Goal: Task Accomplishment & Management: Use online tool/utility

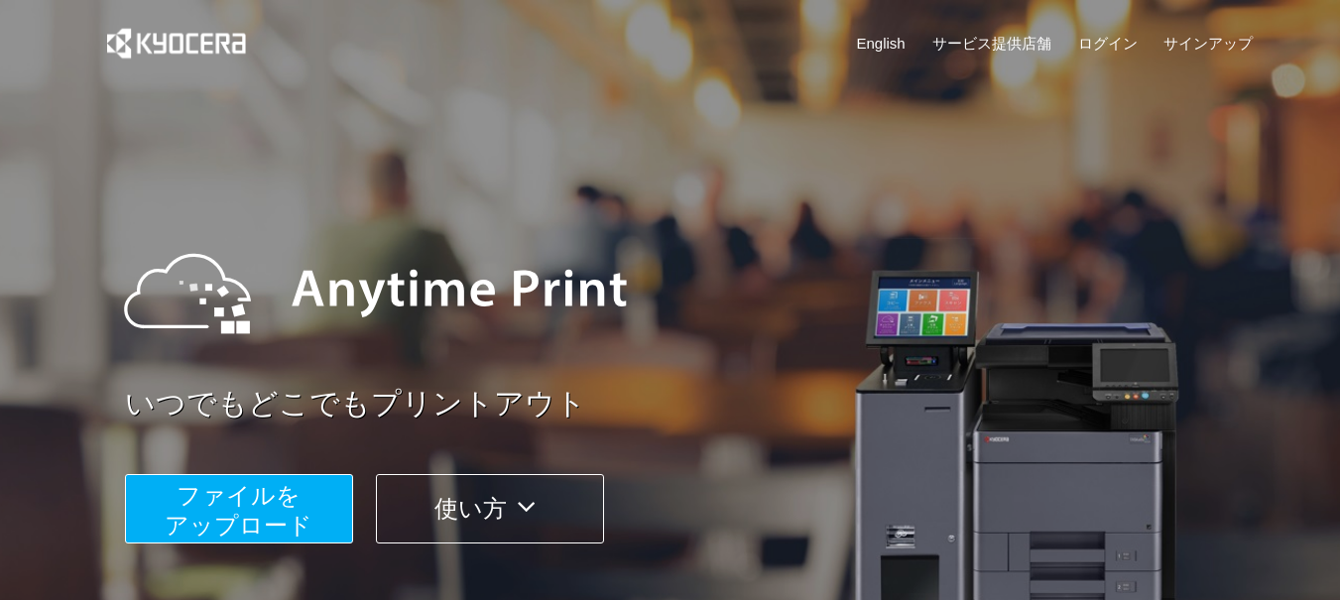
click at [258, 507] on span "ファイルを ​​アップロード" at bounding box center [239, 510] width 148 height 57
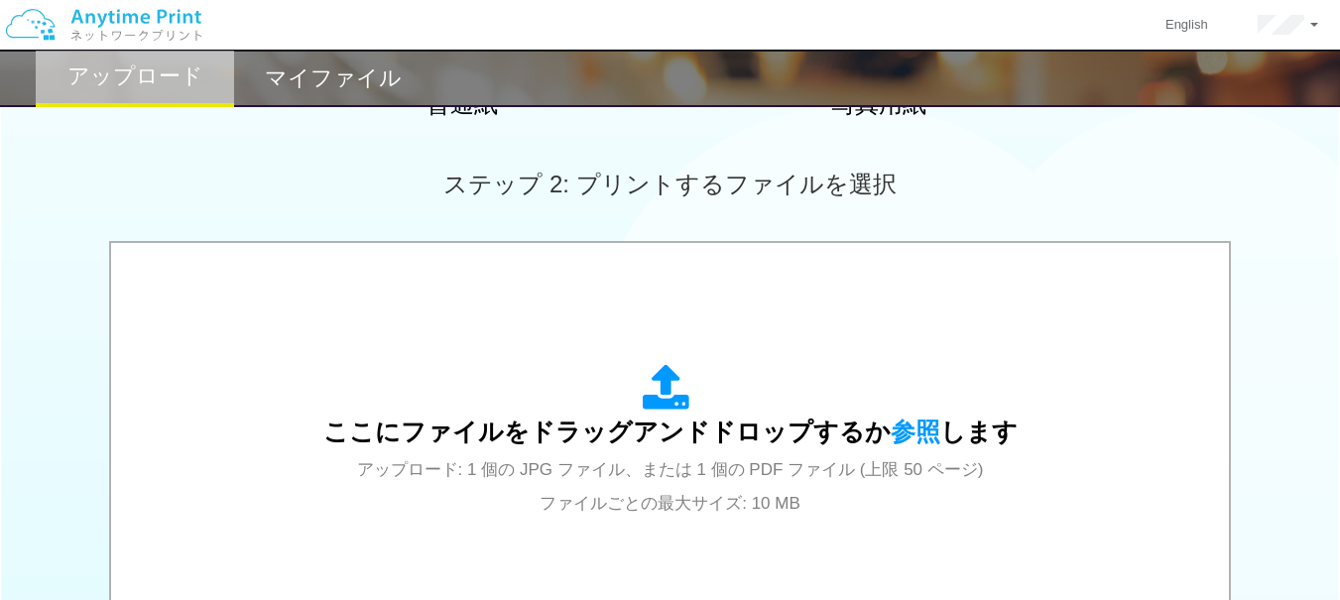
scroll to position [541, 0]
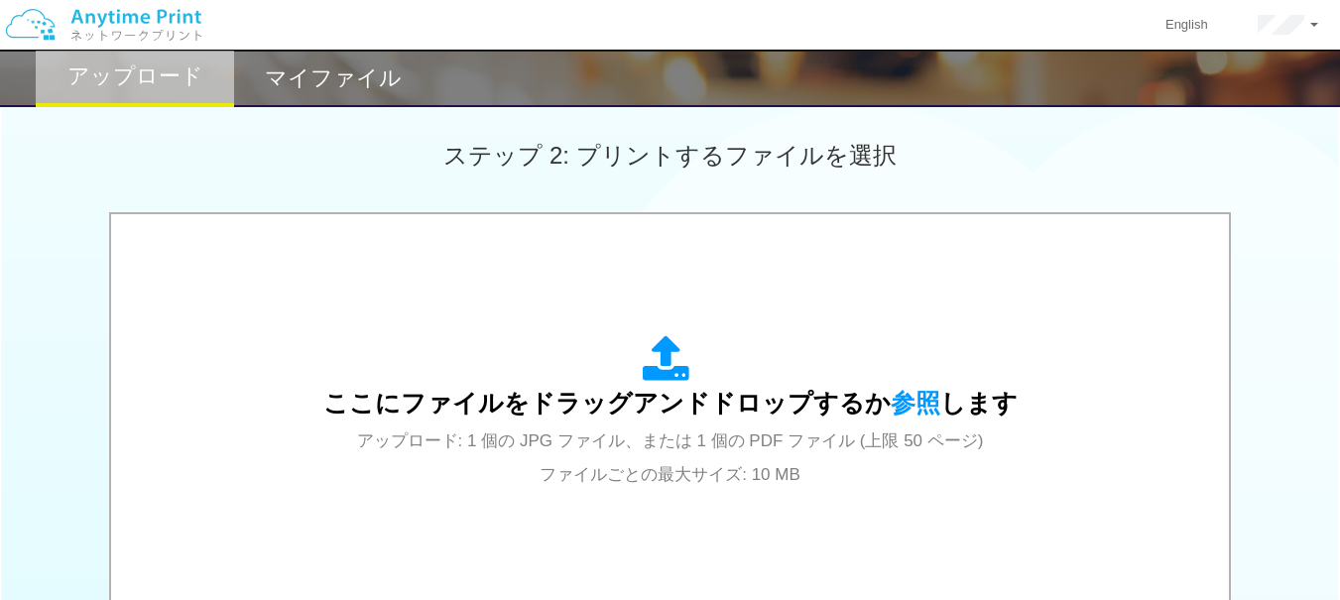
click at [913, 403] on span "参照" at bounding box center [916, 403] width 50 height 28
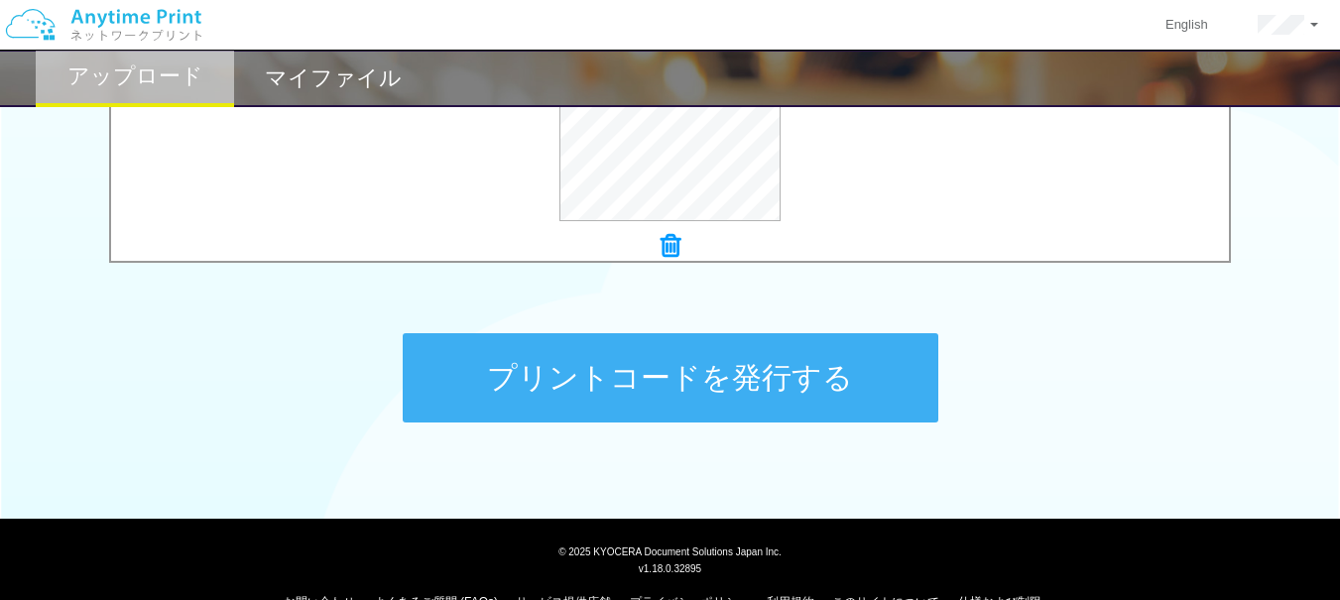
scroll to position [909, 0]
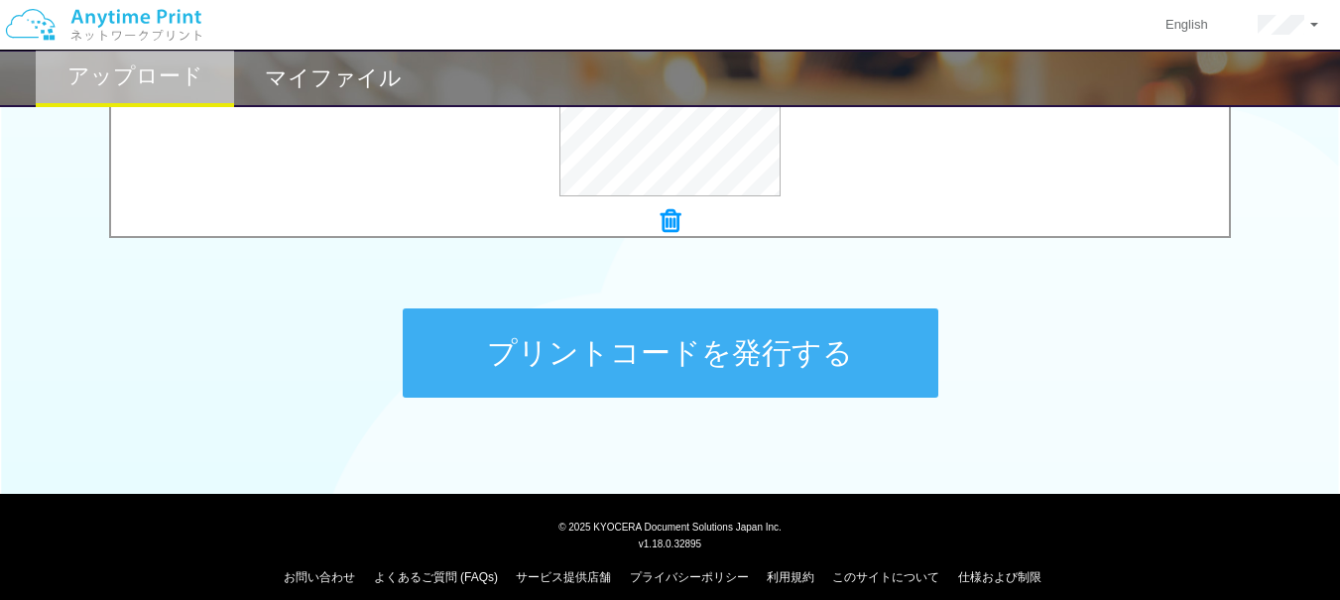
click at [593, 338] on button "プリントコードを発行する" at bounding box center [671, 353] width 536 height 89
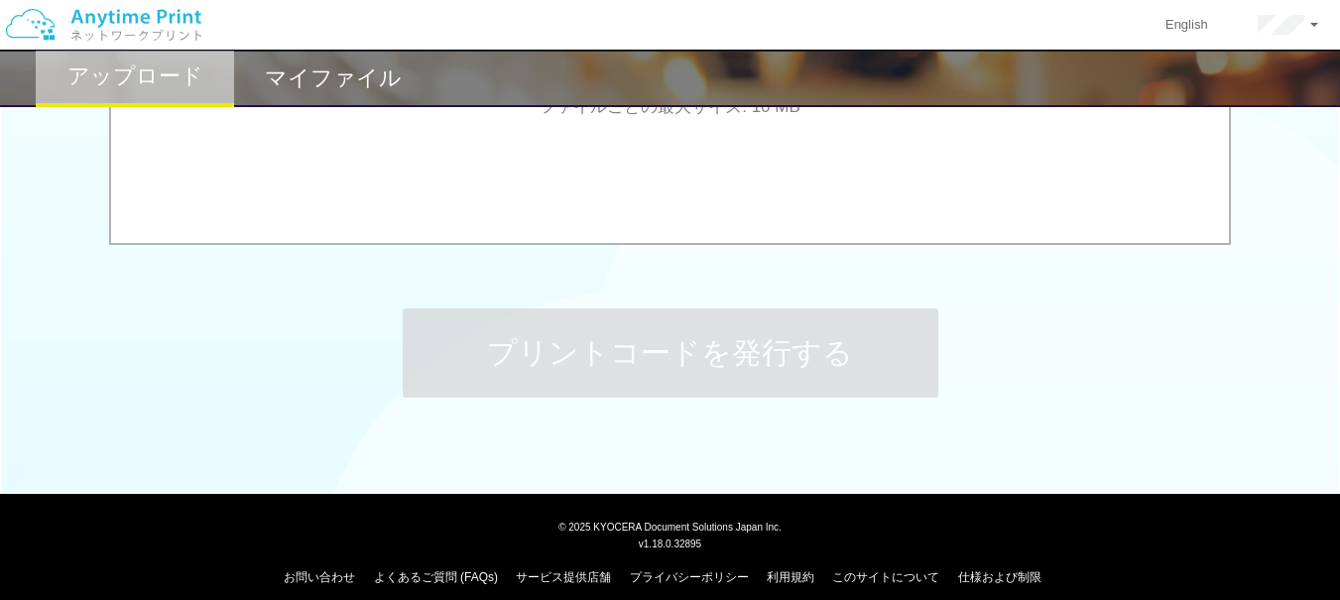
scroll to position [0, 0]
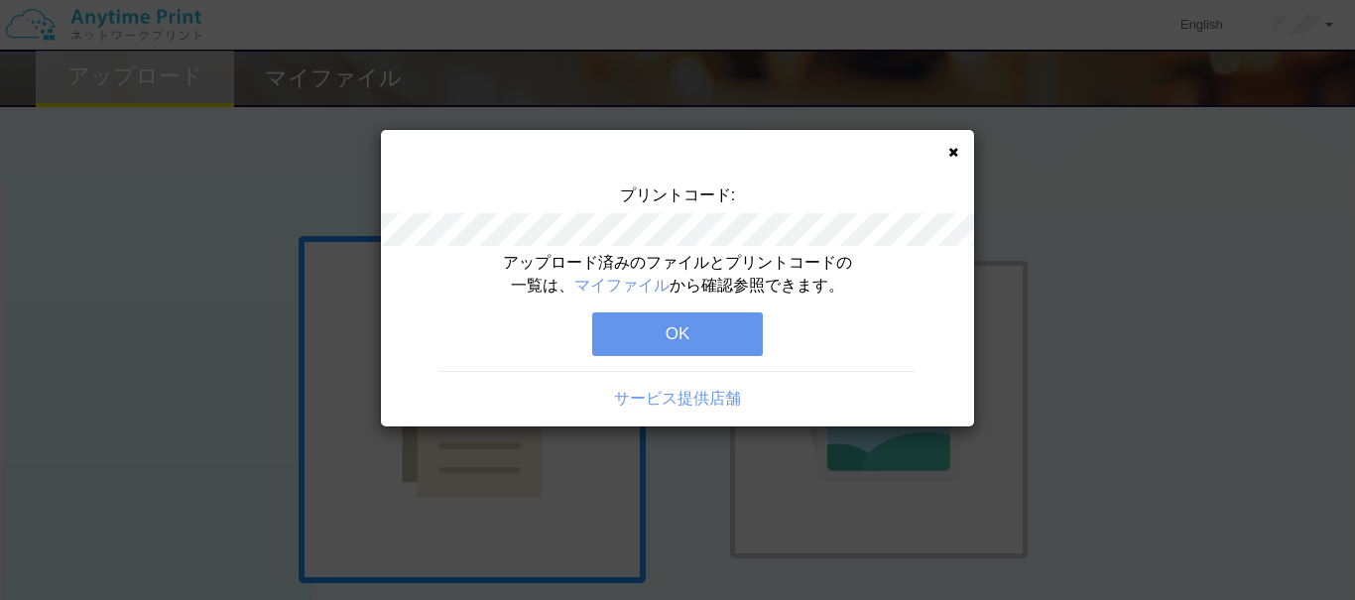
click at [657, 330] on button "OK" at bounding box center [677, 335] width 171 height 44
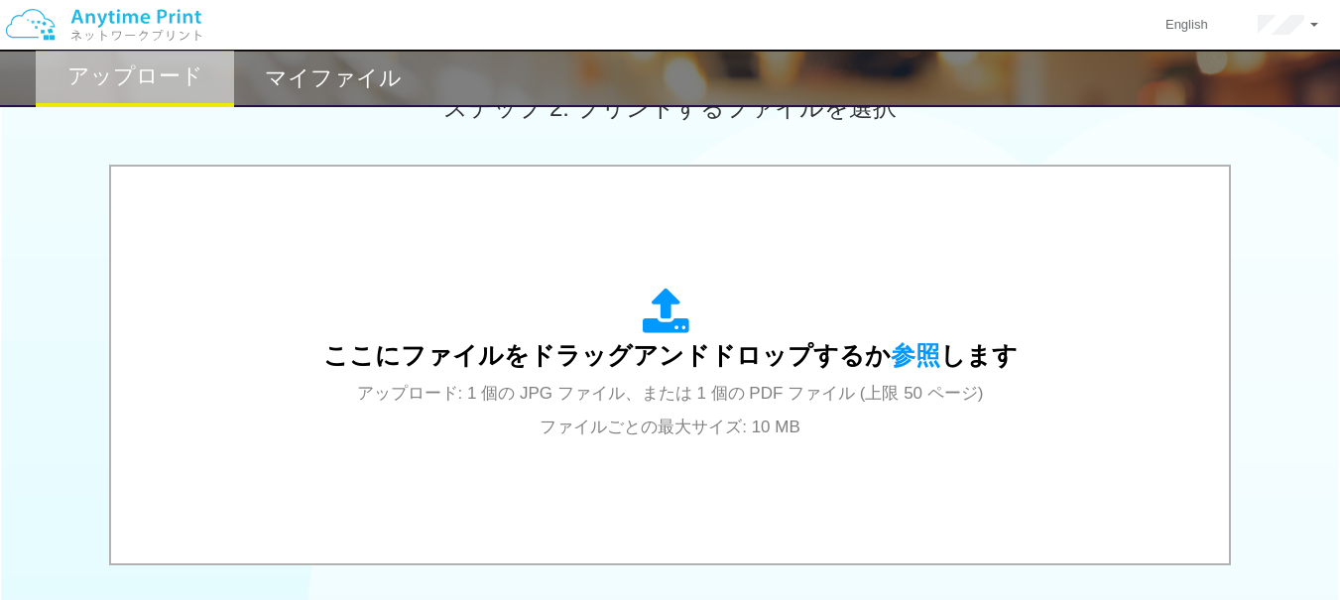
scroll to position [695, 0]
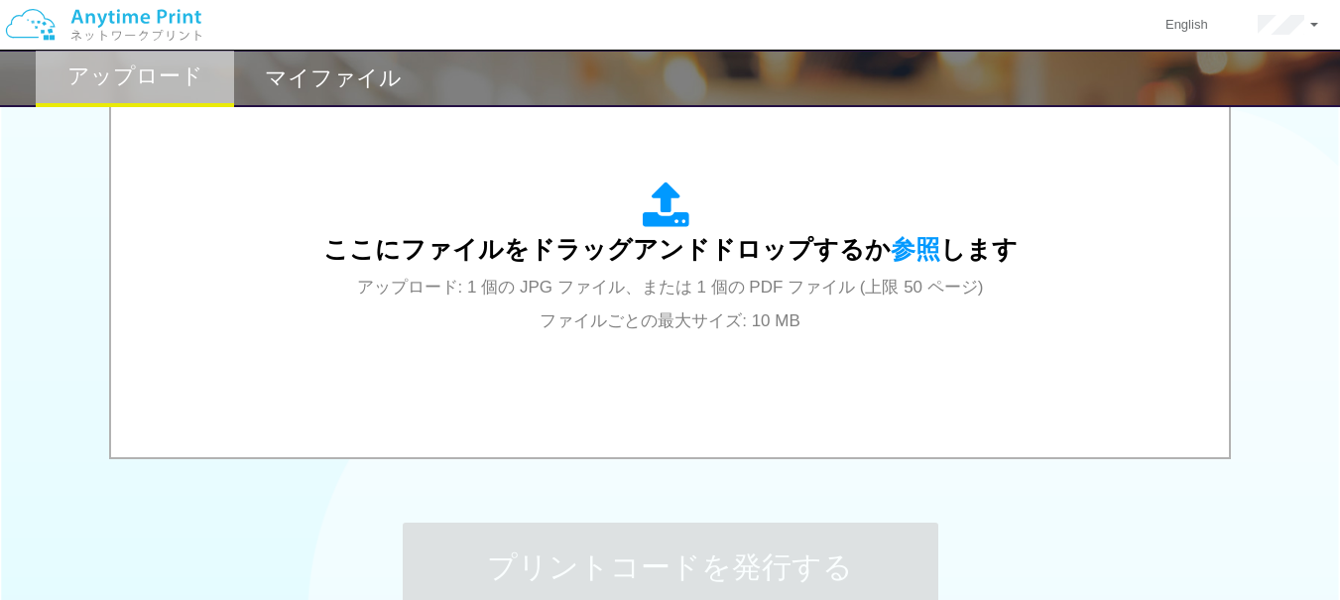
click at [905, 238] on span "参照" at bounding box center [916, 249] width 50 height 28
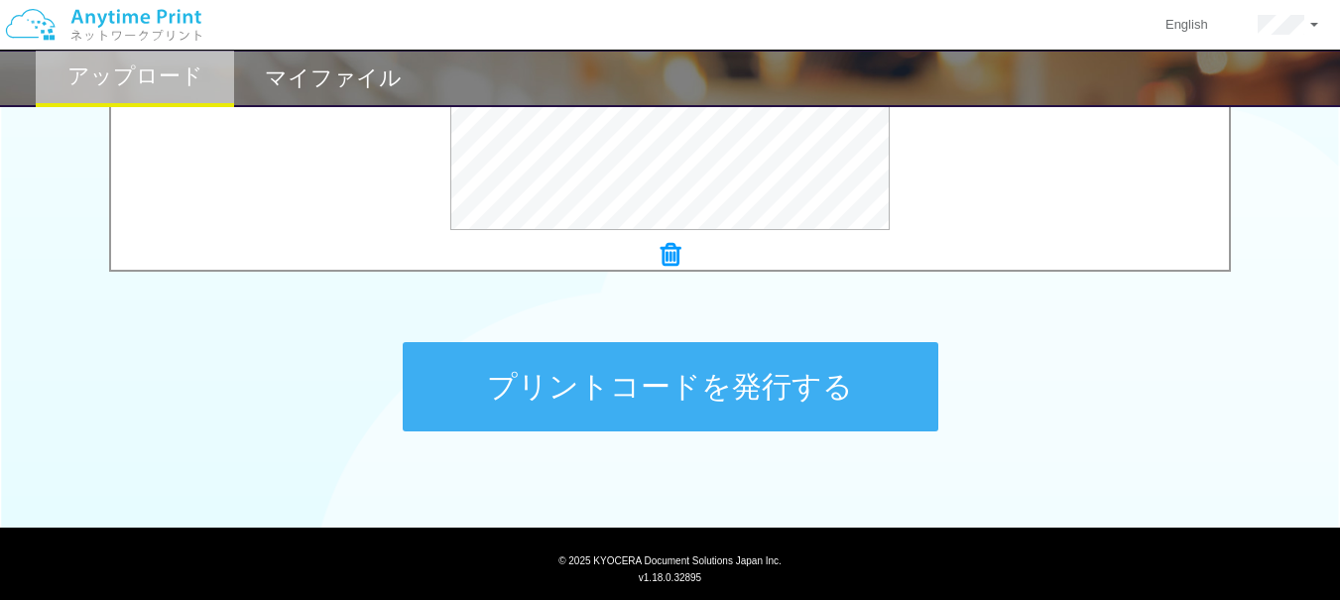
scroll to position [893, 0]
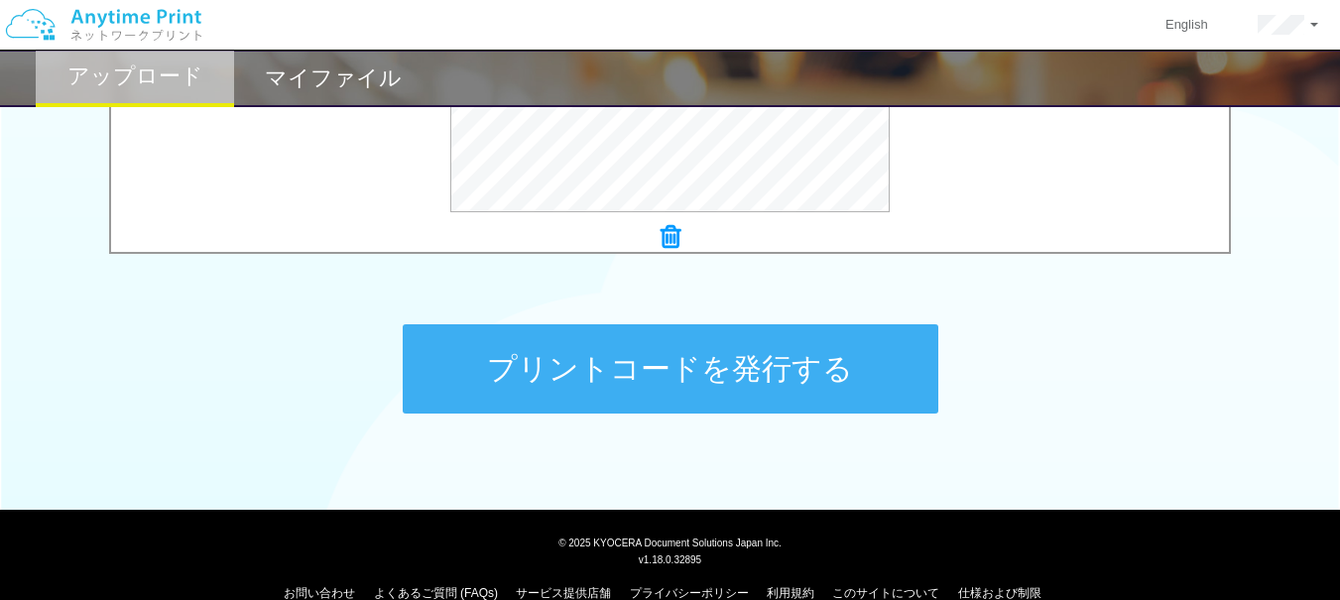
click at [738, 360] on button "プリントコードを発行する" at bounding box center [671, 368] width 536 height 89
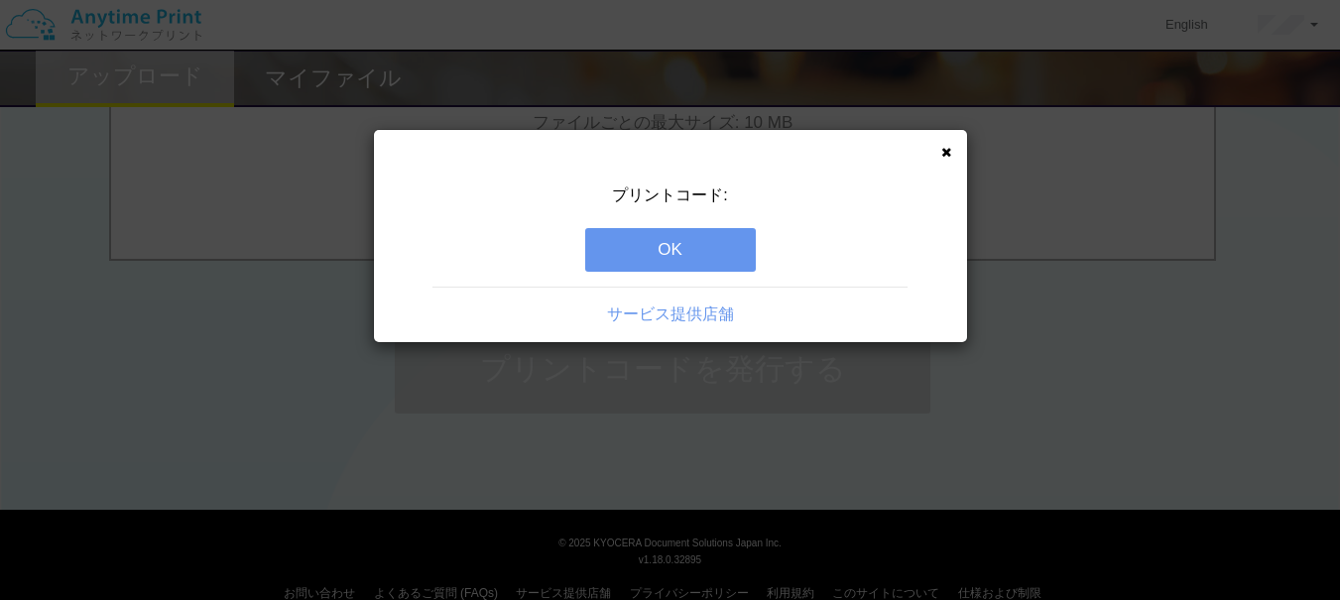
scroll to position [0, 0]
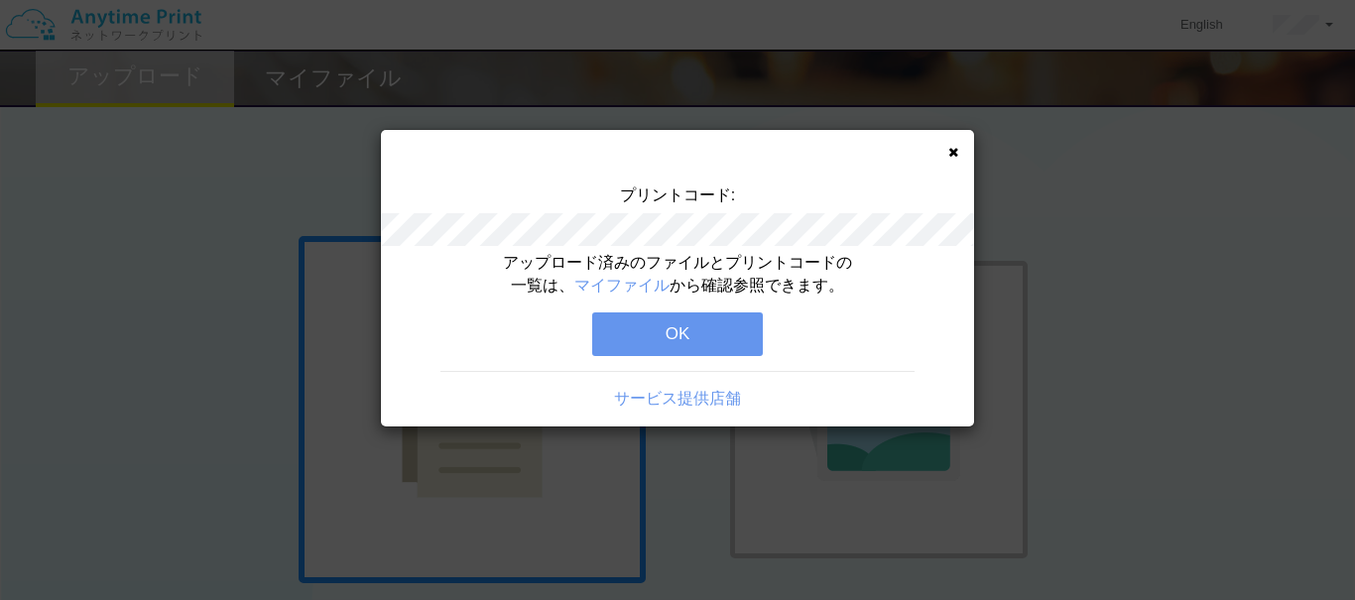
click at [735, 339] on button "OK" at bounding box center [677, 335] width 171 height 44
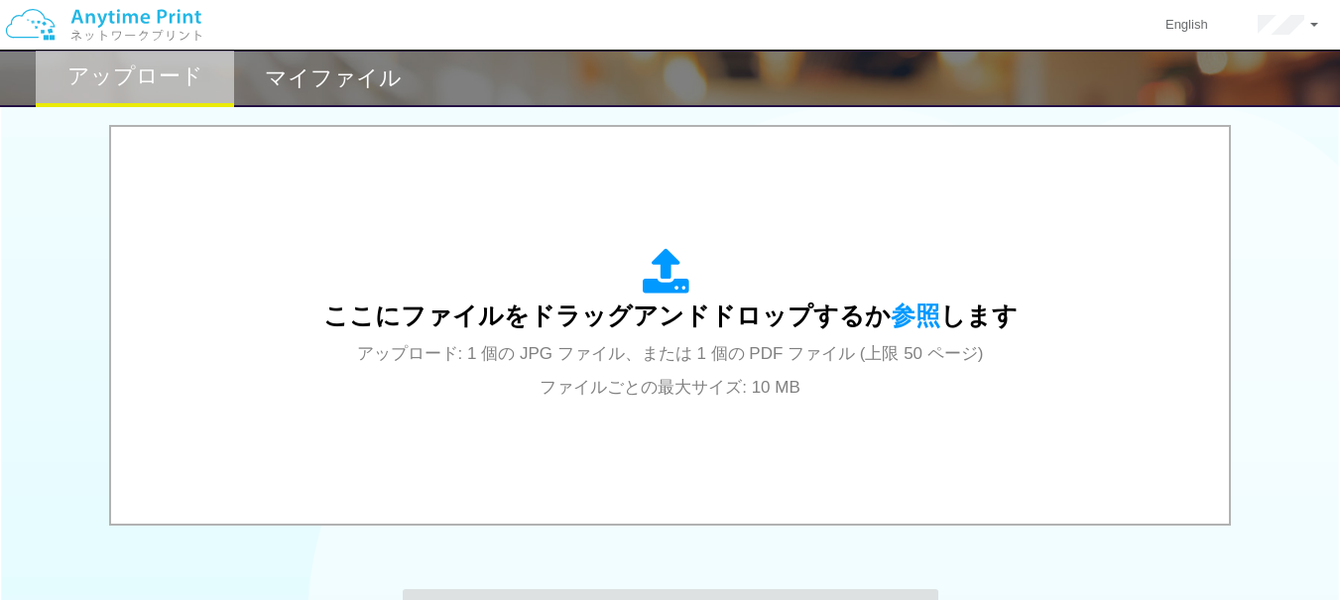
scroll to position [595, 0]
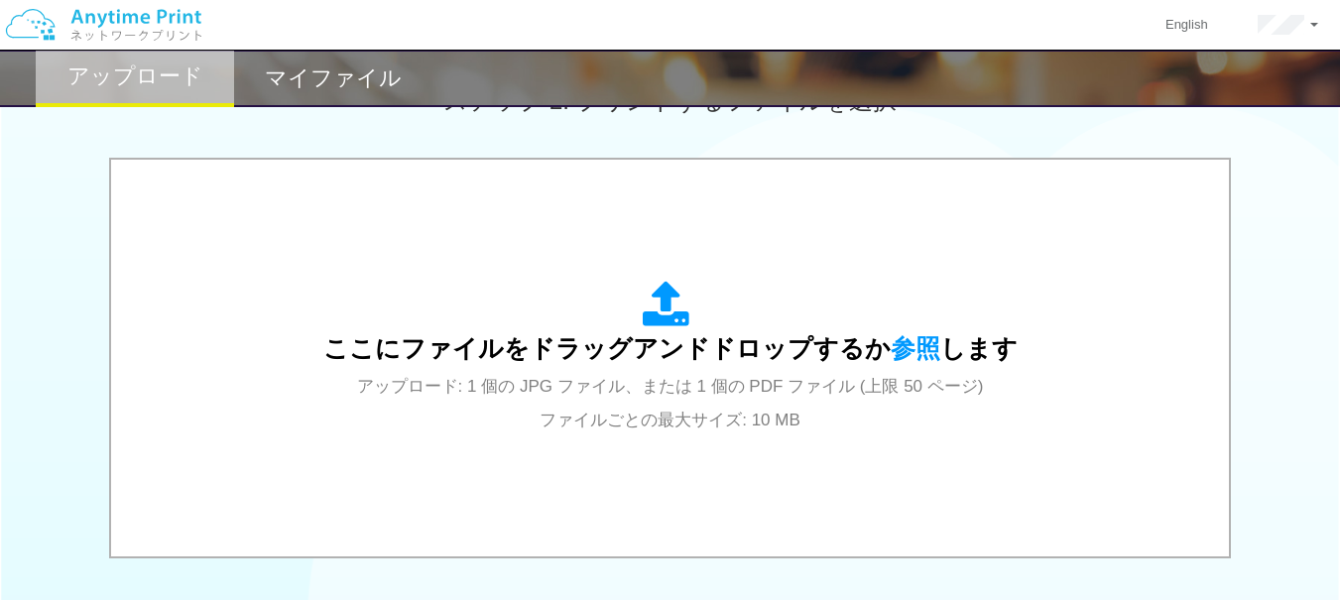
click at [891, 345] on span "参照" at bounding box center [916, 348] width 50 height 28
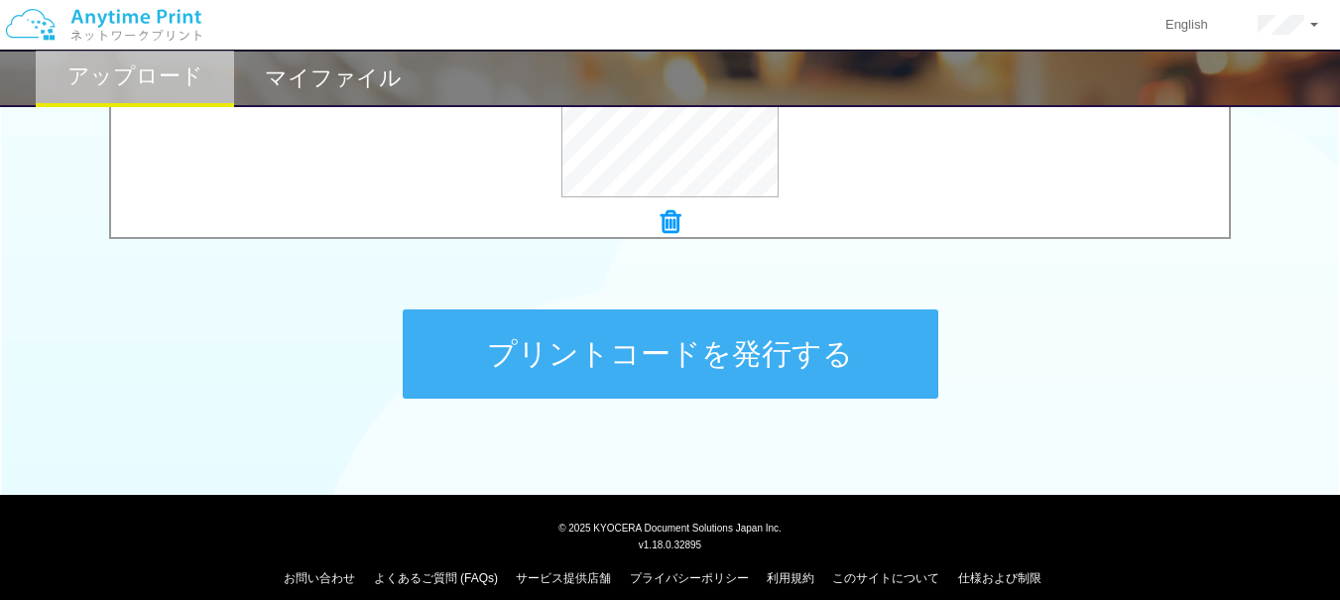
scroll to position [909, 0]
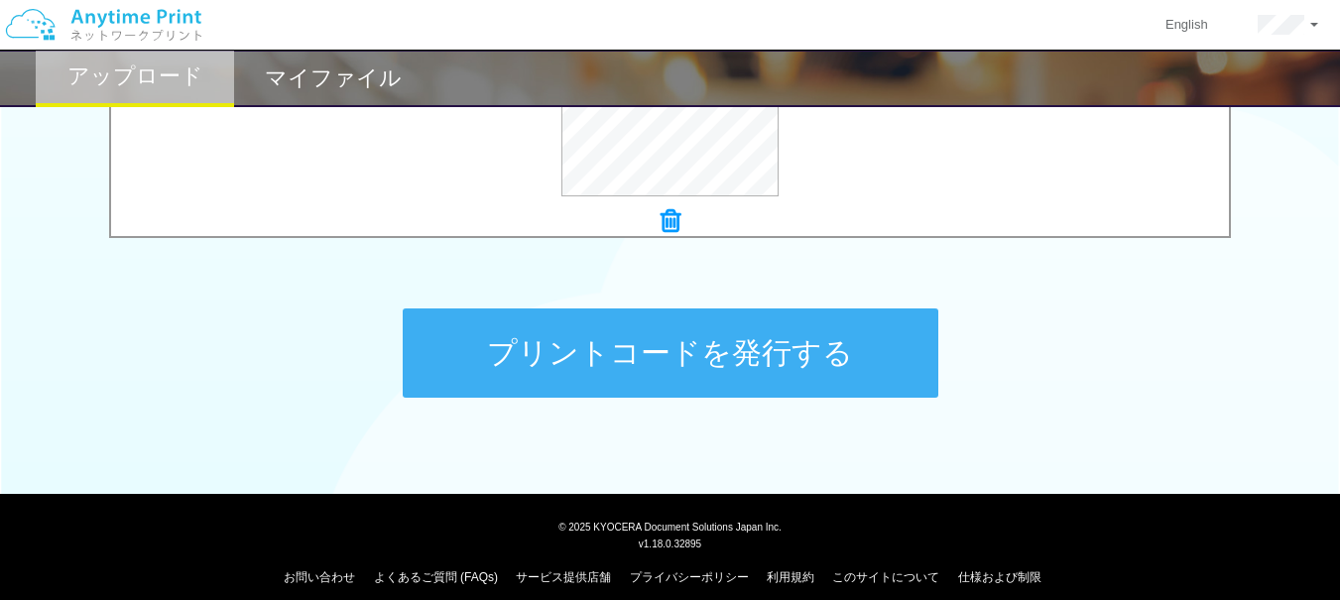
click at [624, 348] on button "プリントコードを発行する" at bounding box center [671, 353] width 536 height 89
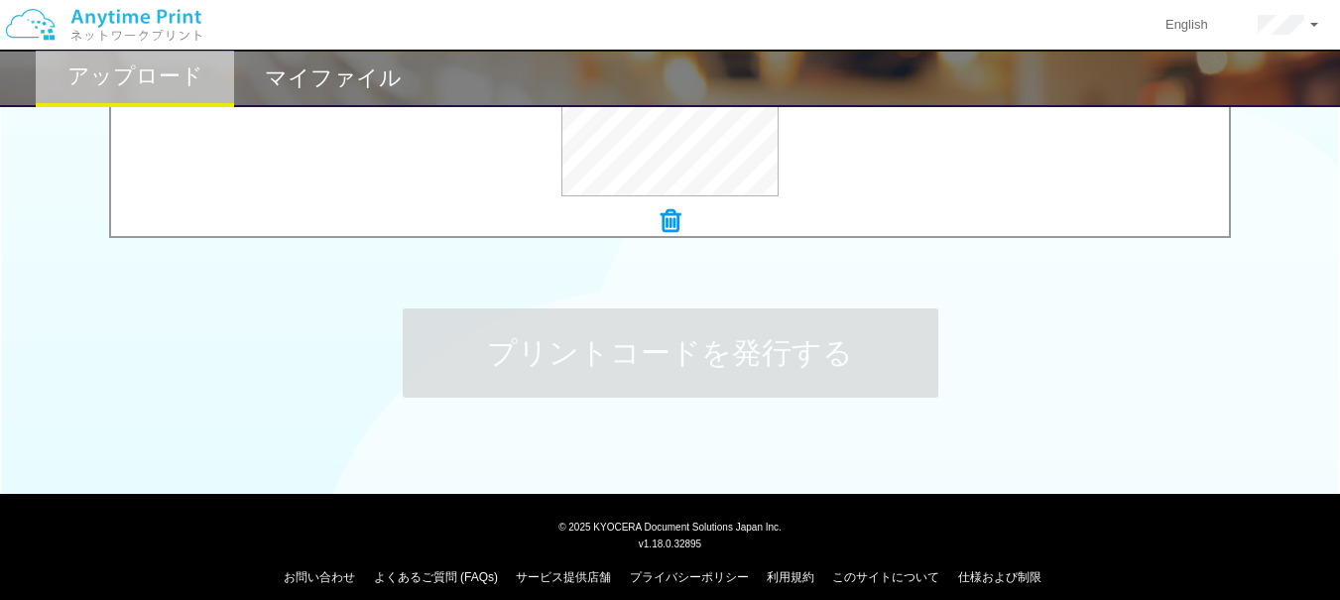
scroll to position [0, 0]
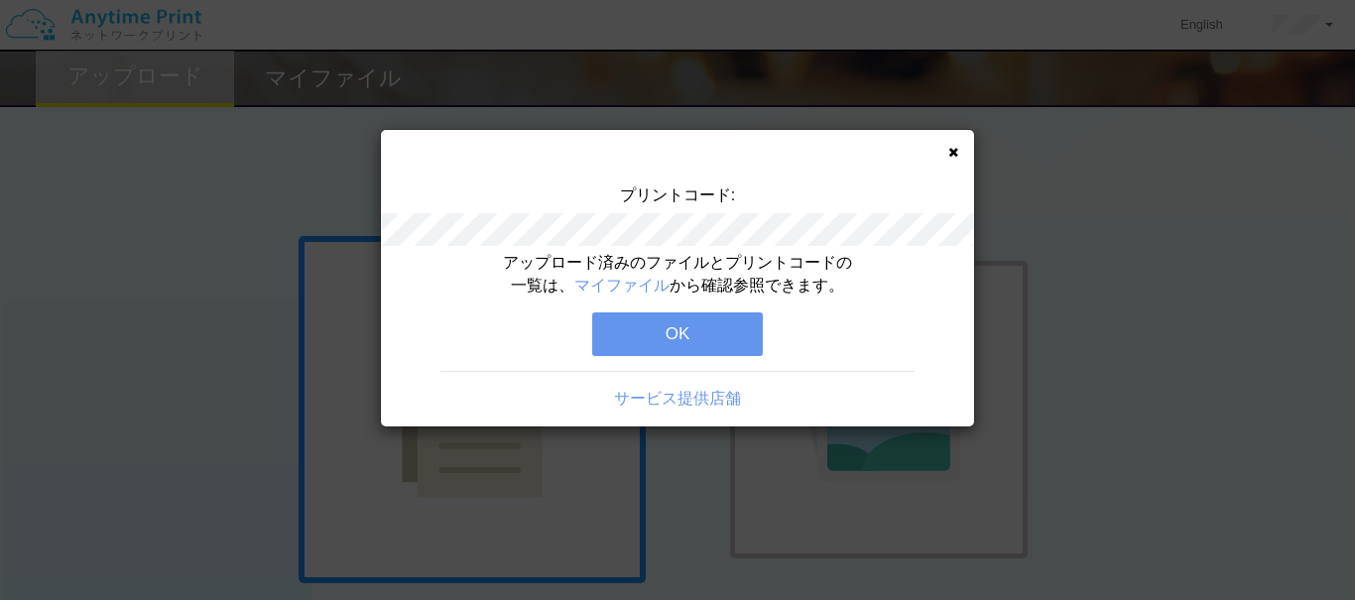
click at [668, 315] on button "OK" at bounding box center [677, 335] width 171 height 44
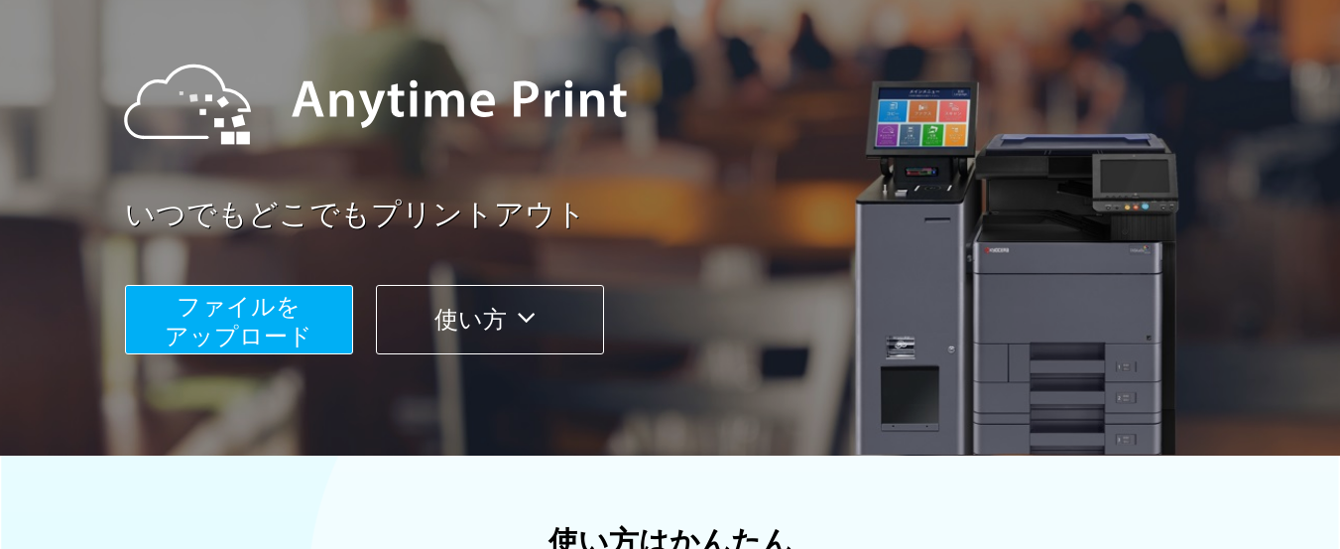
scroll to position [198, 0]
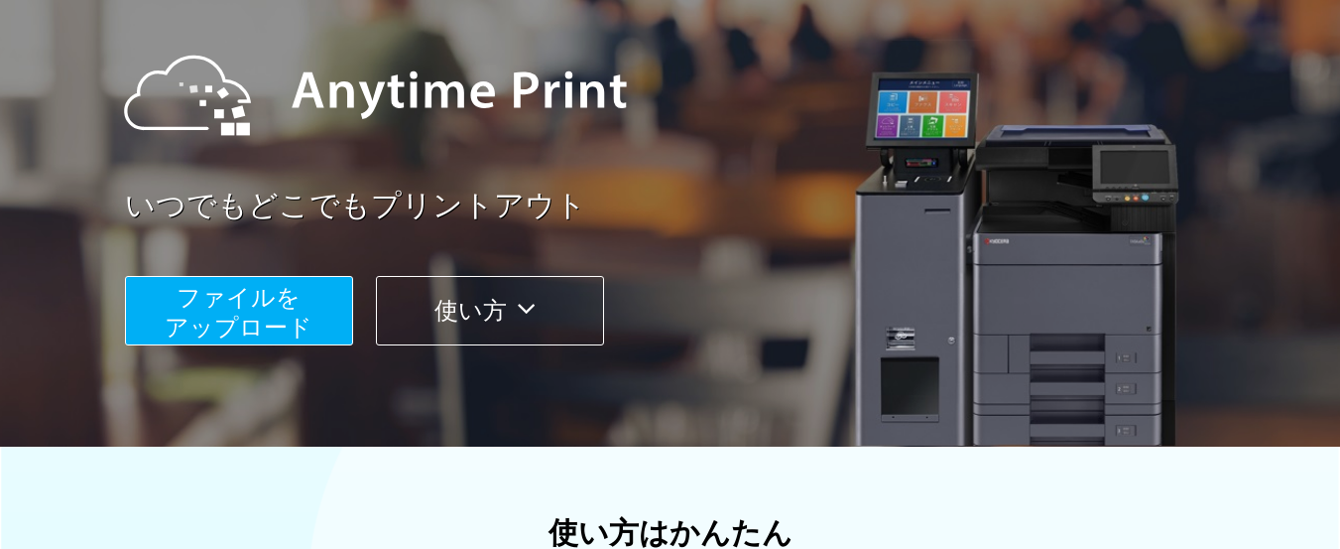
click at [264, 284] on span "ファイルを ​​アップロード" at bounding box center [239, 312] width 148 height 57
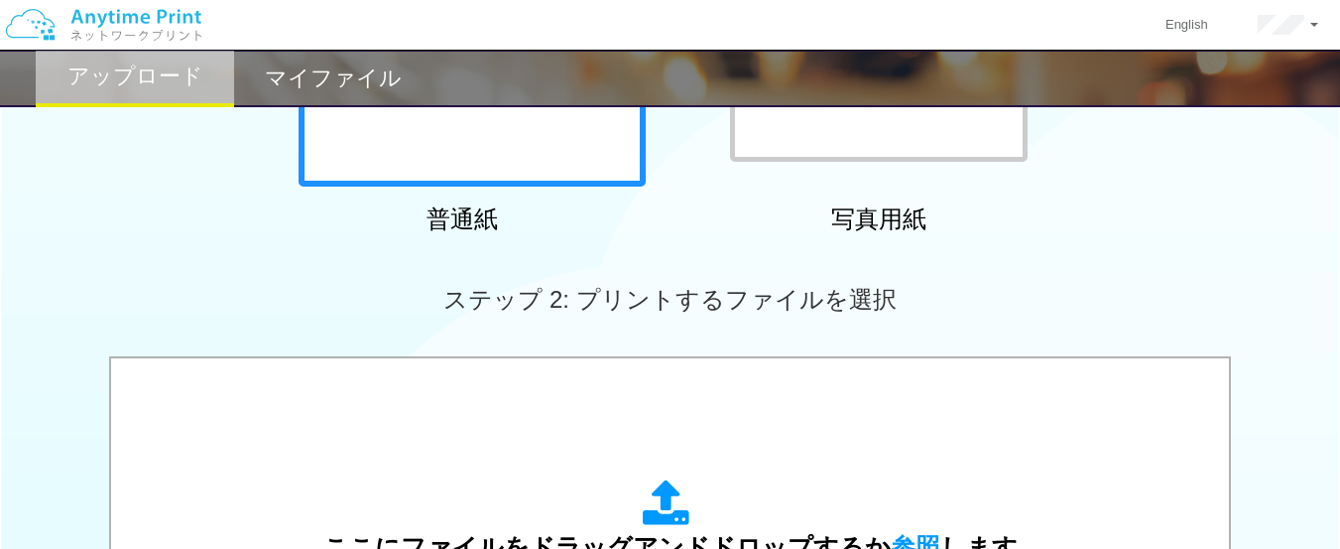
scroll to position [490, 0]
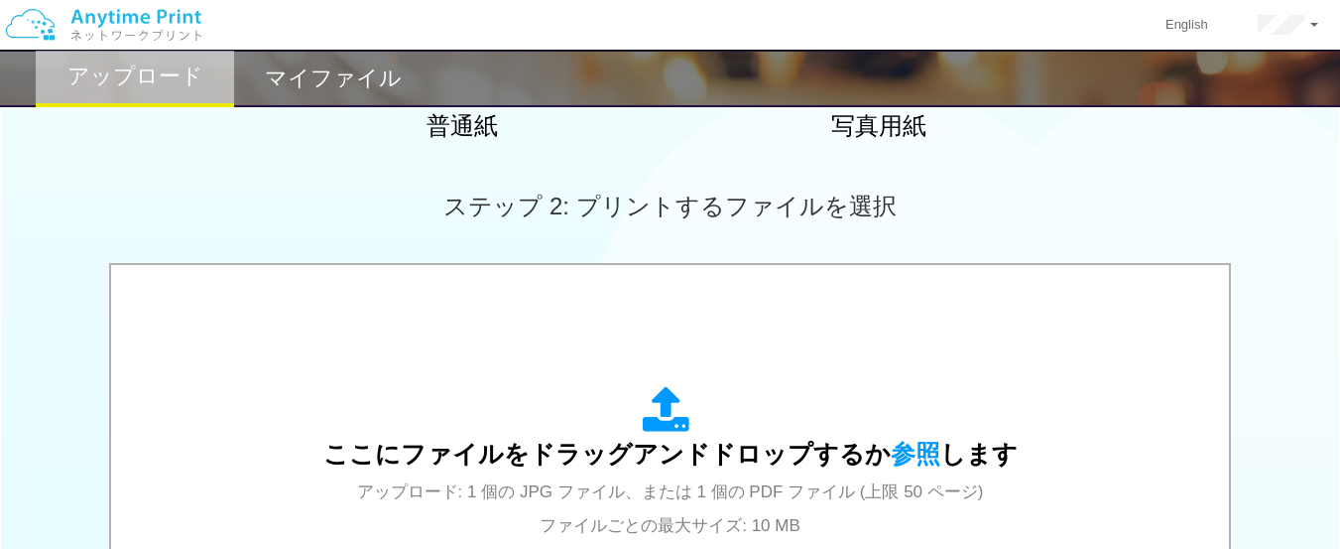
click at [907, 448] on span "参照" at bounding box center [916, 454] width 50 height 28
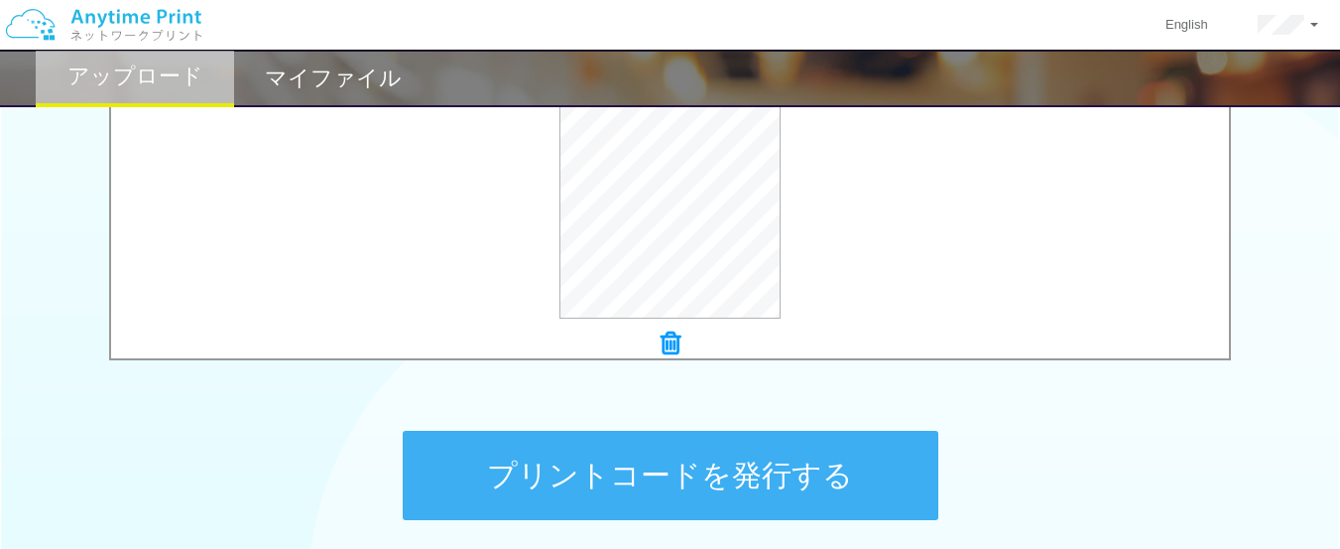
scroll to position [788, 0]
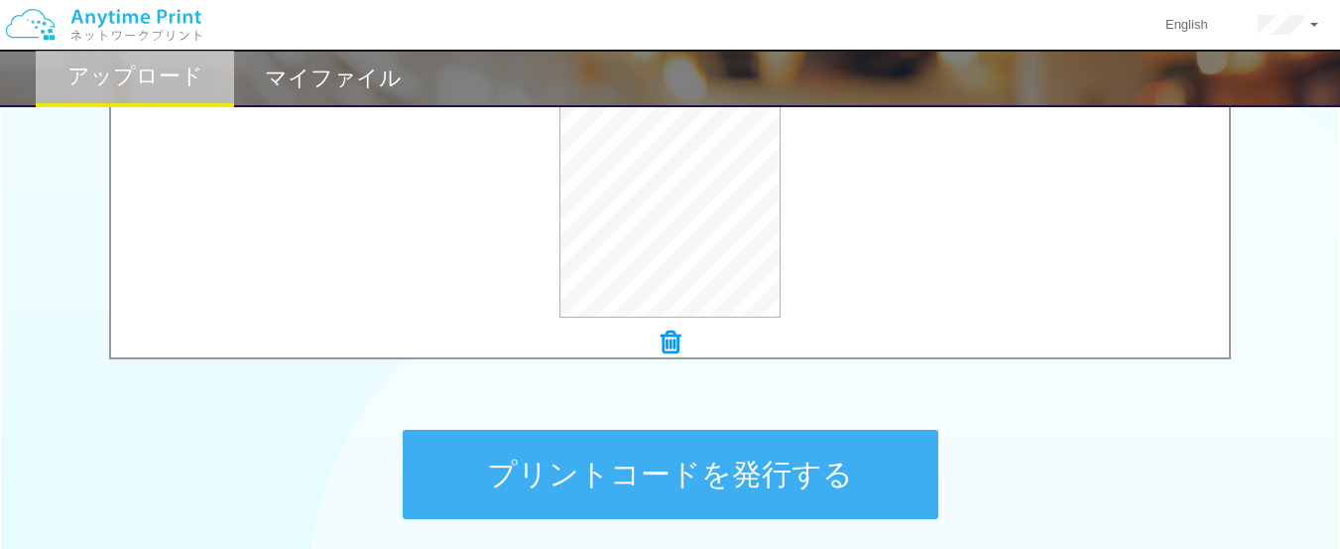
click at [679, 475] on button "プリントコードを発行する" at bounding box center [671, 474] width 536 height 89
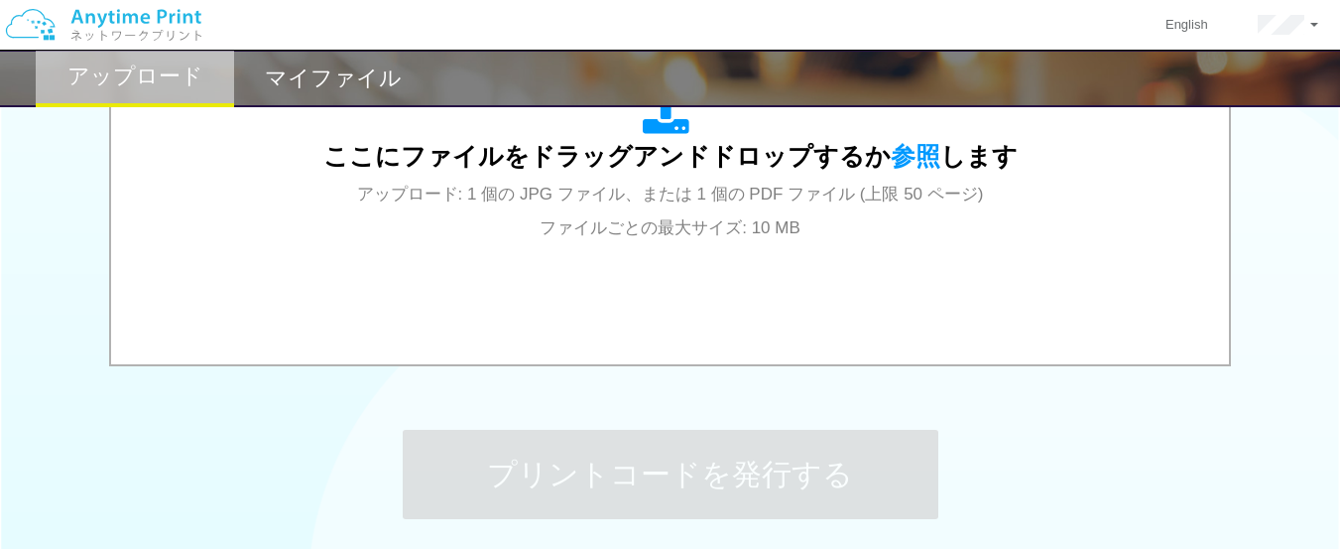
scroll to position [0, 0]
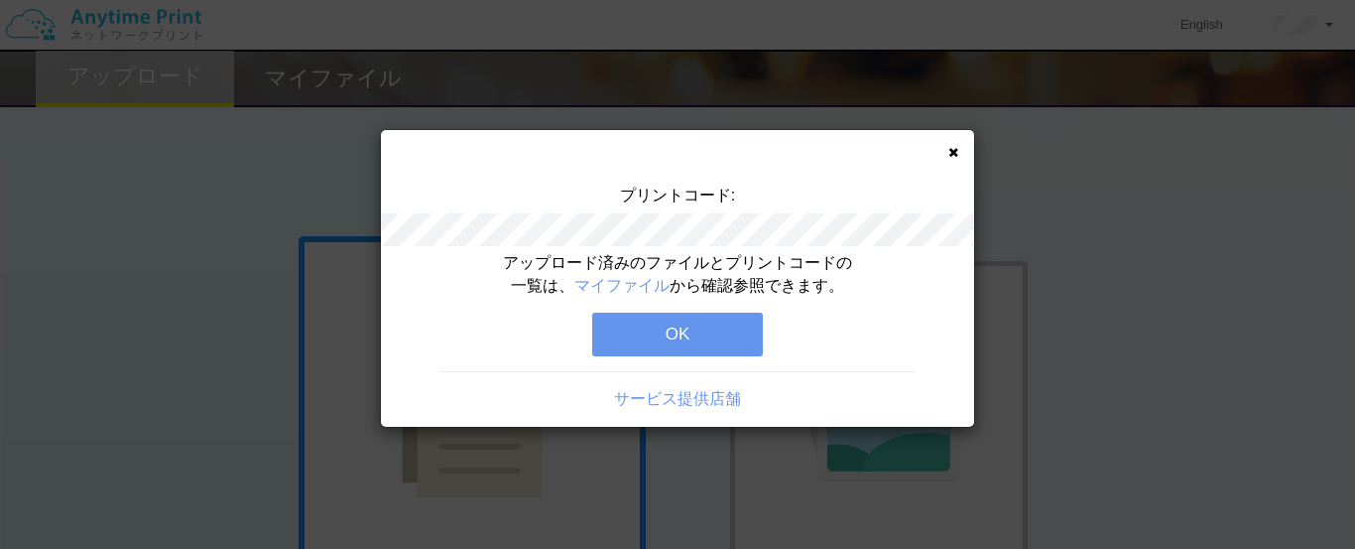
click at [658, 321] on button "OK" at bounding box center [677, 335] width 171 height 44
